Goal: Information Seeking & Learning: Learn about a topic

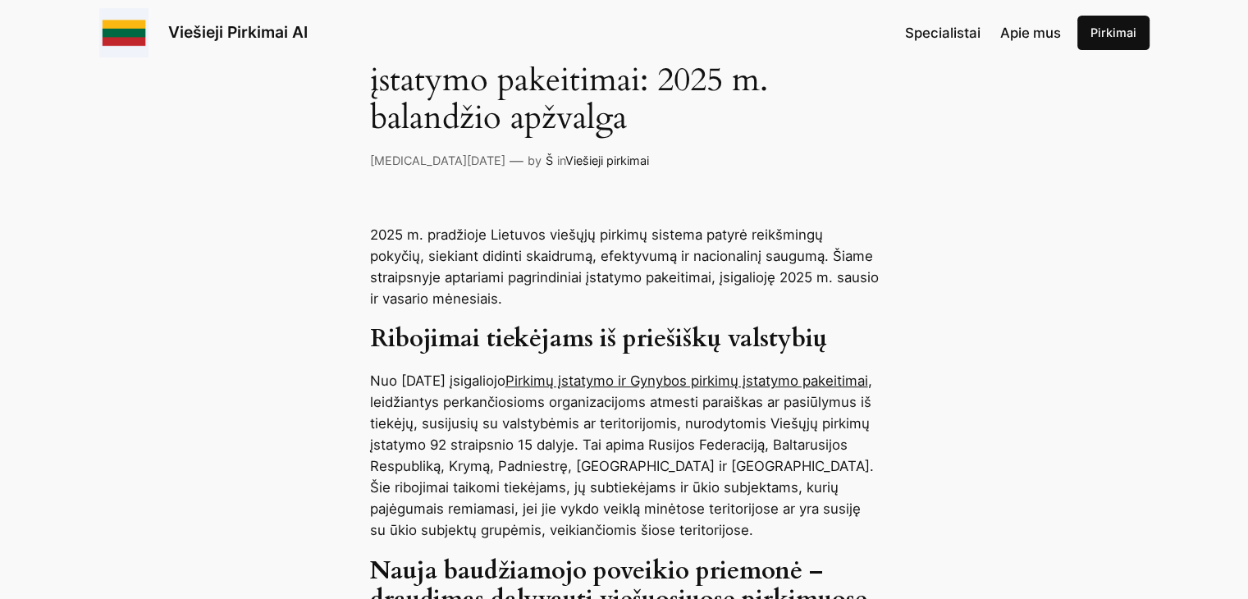
scroll to position [492, 0]
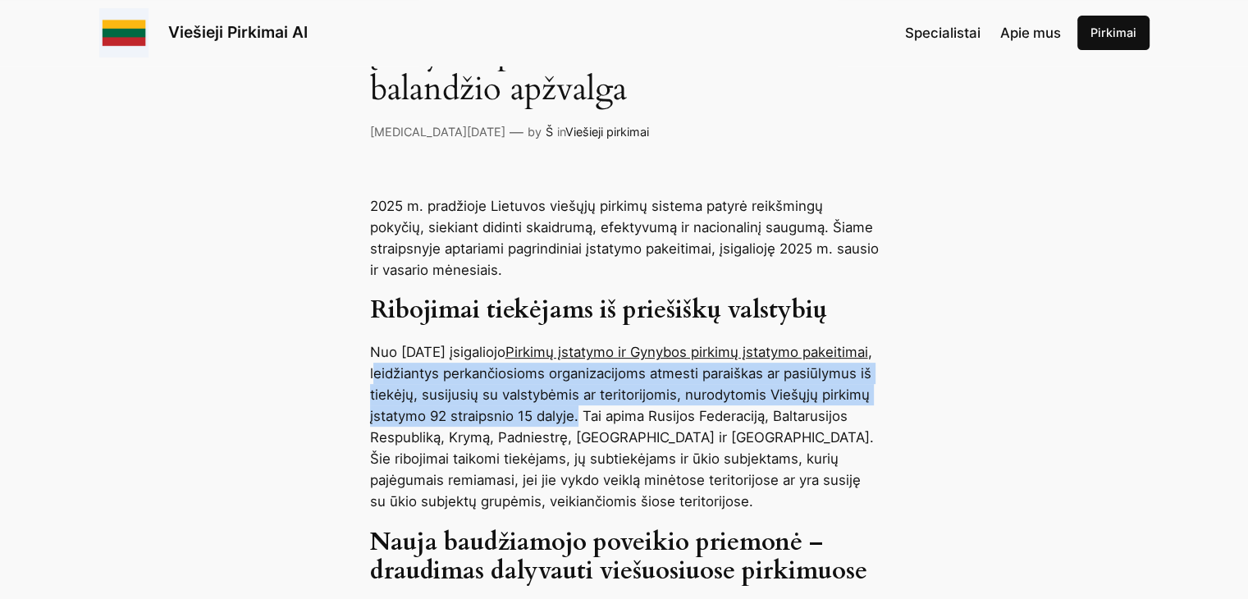
drag, startPoint x: 506, startPoint y: 372, endPoint x: 767, endPoint y: 408, distance: 263.5
click at [767, 408] on p "Nuo [DATE] įsigaliojo Pirkimų įstatymo ir Gynybos pirkimų įstatymo pakeitimai ,…" at bounding box center [624, 426] width 509 height 171
copy p "eidžiantys perkančiosioms organizacijoms atmesti paraiškas ar pasiūlymus iš tie…"
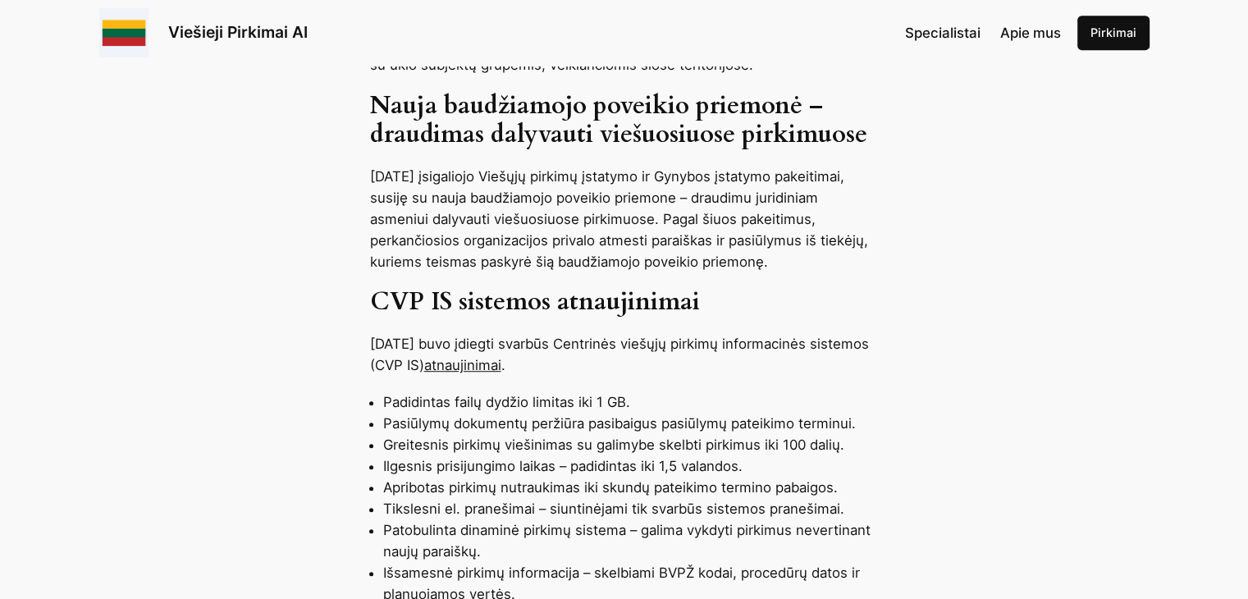
scroll to position [985, 0]
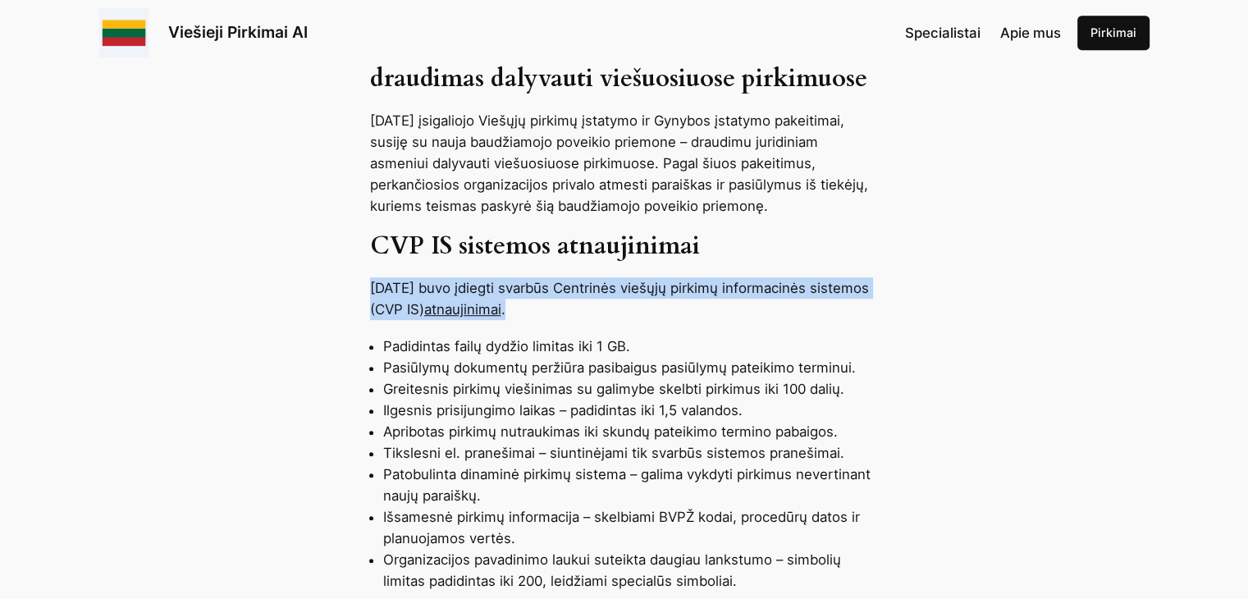
drag, startPoint x: 369, startPoint y: 329, endPoint x: 666, endPoint y: 349, distance: 297.7
click at [666, 320] on p "[DATE] buvo įdiegti svarbūs Centrinės viešųjų pirkimų informacinės sistemos (CV…" at bounding box center [624, 298] width 509 height 43
copy p "[DATE] buvo įdiegti svarbūs Centrinės viešųjų pirkimų informacinės sistemos (CV…"
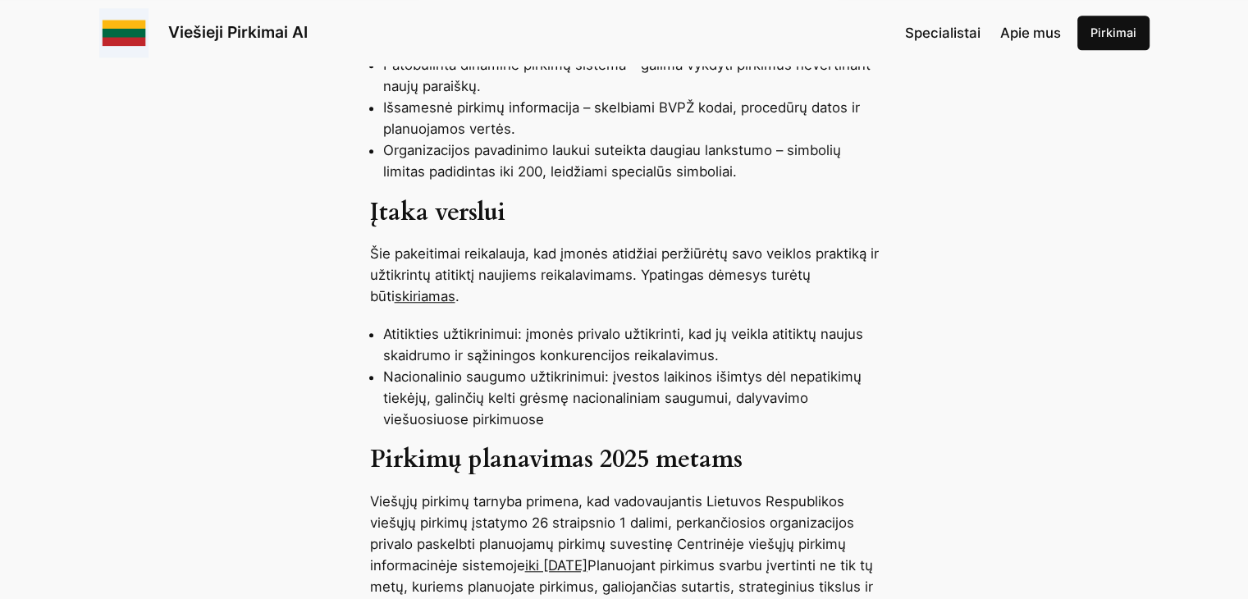
scroll to position [1395, 0]
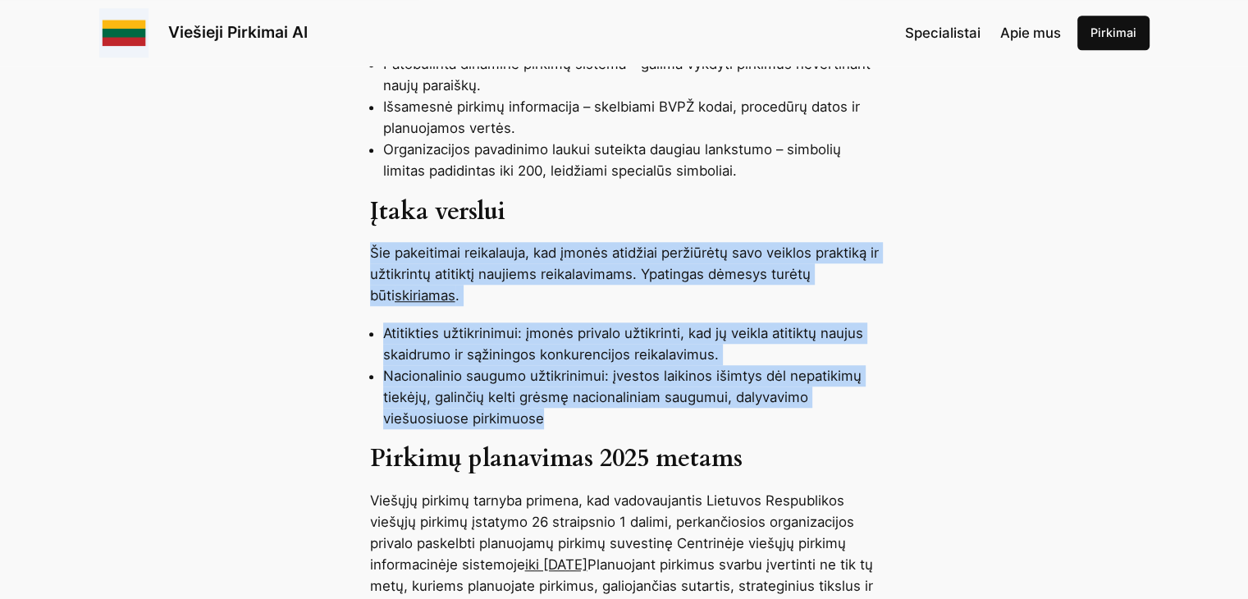
drag, startPoint x: 371, startPoint y: 296, endPoint x: 631, endPoint y: 469, distance: 312.5
click at [631, 469] on div "2025 m. pradžioje Lietuvos viešųjų pirkimų sistema patyrė reikšmingų pokyčių, s…" at bounding box center [624, 80] width 1248 height 1575
copy div "Šie pakeitimai reikalauja, kad įmonės atidžiai peržiūrėtų savo veiklos praktiką…"
